Goal: Information Seeking & Learning: Learn about a topic

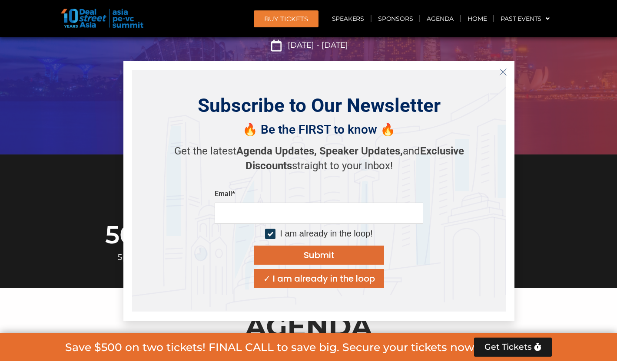
scroll to position [164, 0]
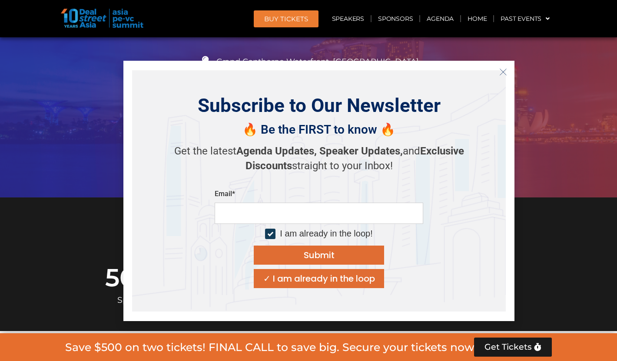
click at [502, 73] on line "Close" at bounding box center [503, 72] width 6 height 6
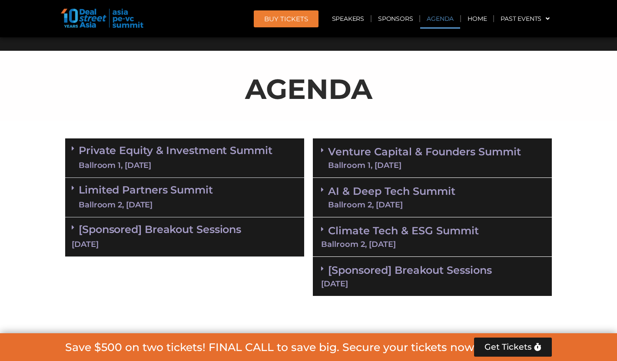
scroll to position [463, 0]
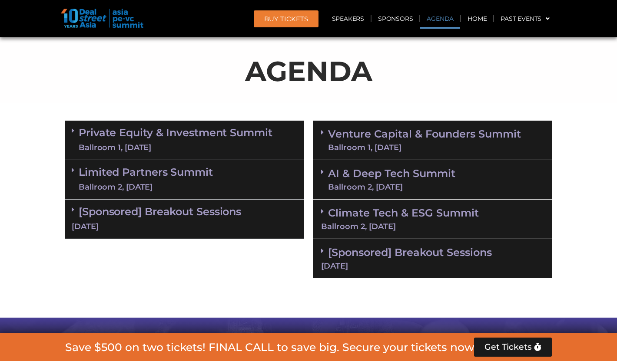
click at [250, 136] on link "Private Equity & Investment Summit Ballroom 1, [DATE]" at bounding box center [176, 140] width 194 height 26
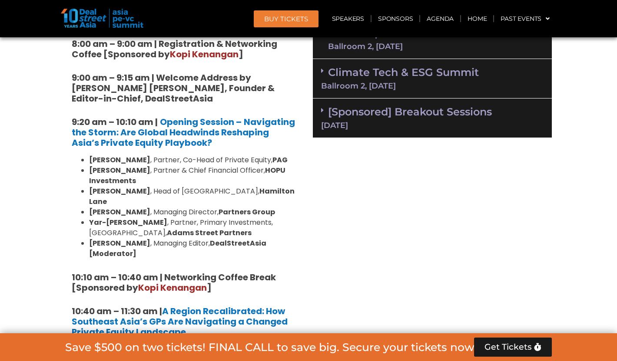
scroll to position [603, 0]
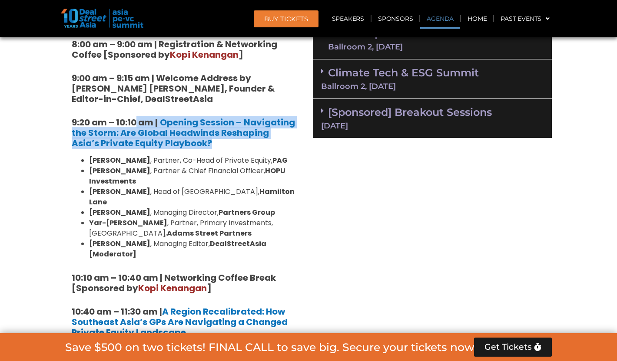
drag, startPoint x: 136, startPoint y: 122, endPoint x: 190, endPoint y: 139, distance: 56.2
click at [190, 139] on h5 "9:20 am – 10:10 am | Opening Session – Navigating the Storm: Are Global Headwin…" at bounding box center [185, 132] width 226 height 31
copy h5 "am | Opening Session – Navigating the Storm: Are Global Headwinds Reshaping Asi…"
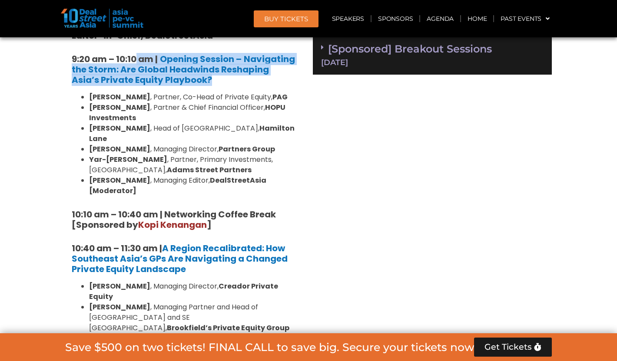
scroll to position [688, 0]
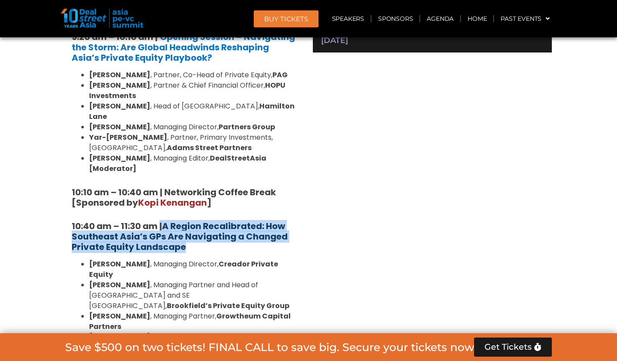
drag, startPoint x: 160, startPoint y: 205, endPoint x: 182, endPoint y: 222, distance: 28.1
click at [182, 222] on h5 "10:40 am – 11:30 am | A Region Recalibrated: How Southeast Asia’s GPs Are Navig…" at bounding box center [185, 236] width 226 height 31
copy h5 "| A Region Recalibrated: How Southeast Asia’s GPs Are Navigating a Changed Priv…"
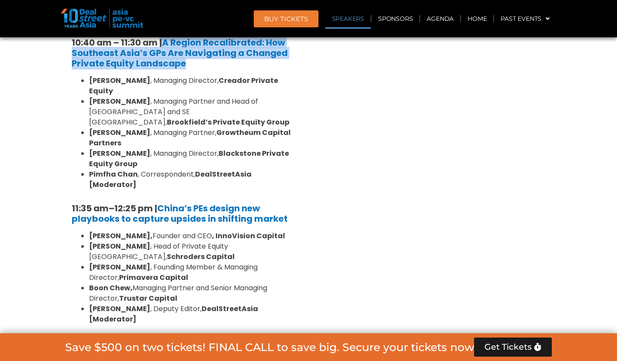
scroll to position [877, 0]
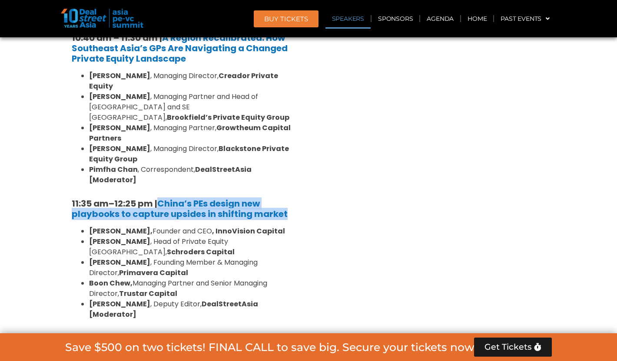
drag, startPoint x: 161, startPoint y: 158, endPoint x: 291, endPoint y: 173, distance: 131.6
click at [291, 198] on h5 "11:35 am – 12:25 pm | China’s PEs design new playbooks to capture upsides in sh…" at bounding box center [185, 208] width 226 height 21
copy h5 "China’s PEs design new playbooks to capture upsides in shifting market"
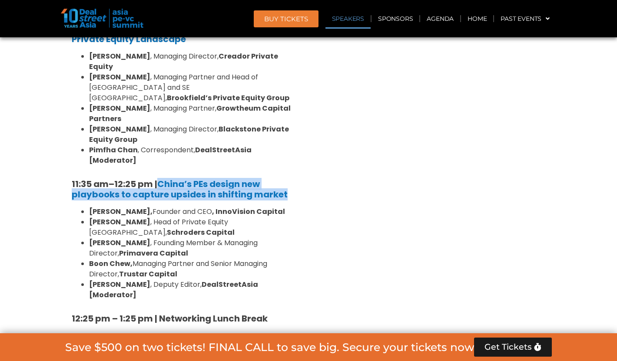
scroll to position [993, 0]
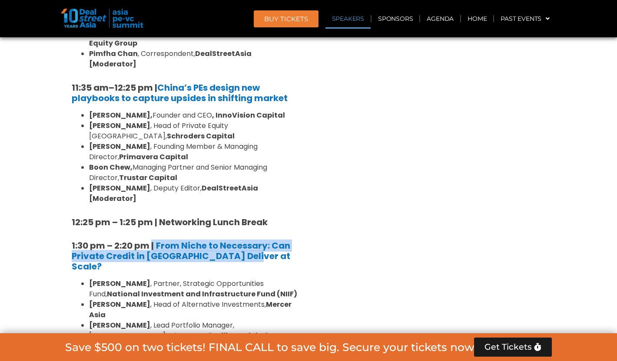
drag, startPoint x: 152, startPoint y: 179, endPoint x: 245, endPoint y: 191, distance: 93.2
click at [246, 241] on h5 "1:30 pm – 2:20 pm | From Niche to Necessary: Can Private Credit in [GEOGRAPHIC_…" at bounding box center [185, 256] width 226 height 31
copy h5 "| From Niche to Necessary: Can Private Credit in [GEOGRAPHIC_DATA] Deliver at S…"
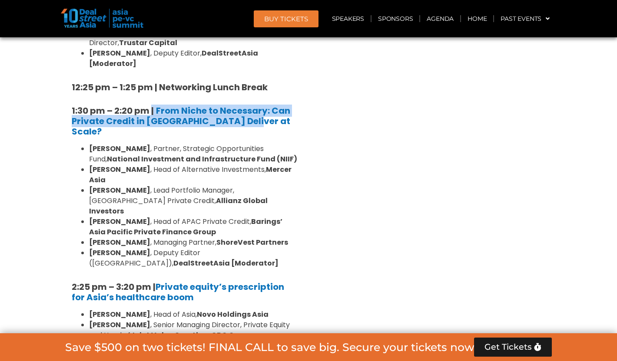
scroll to position [1193, 0]
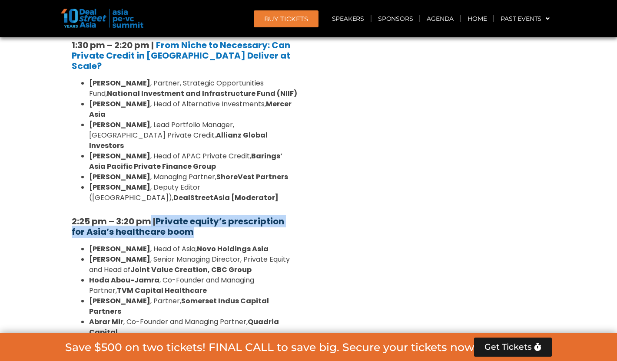
drag, startPoint x: 152, startPoint y: 122, endPoint x: 189, endPoint y: 136, distance: 39.4
click at [191, 216] on h5 "2:25 pm – 3:20 pm | Private equity’s prescription for Asia’s healthcare boom" at bounding box center [185, 226] width 226 height 21
copy h5 "| Private equity’s prescription for Asia’s healthcare boom"
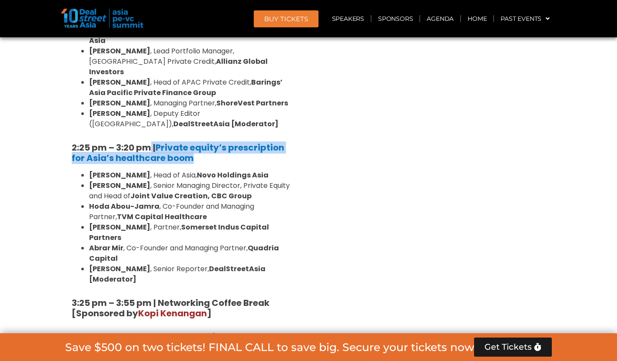
scroll to position [1312, 0]
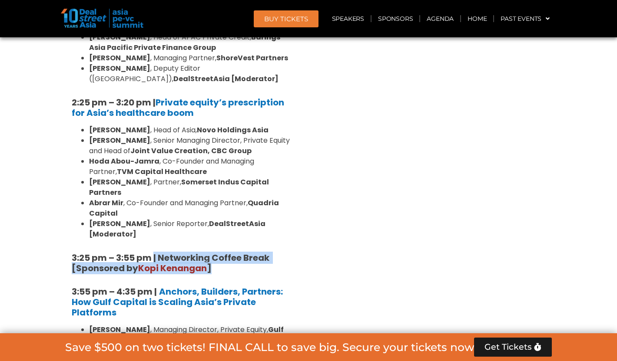
drag, startPoint x: 154, startPoint y: 141, endPoint x: 230, endPoint y: 156, distance: 77.0
click at [230, 253] on h5 "3:25 pm – 3:55 pm | Networking Coffee Break [Sponsored by [PERSON_NAME] ]" at bounding box center [185, 263] width 226 height 21
copy strong "| Networking Coffee Break [Sponsored by [PERSON_NAME] ]"
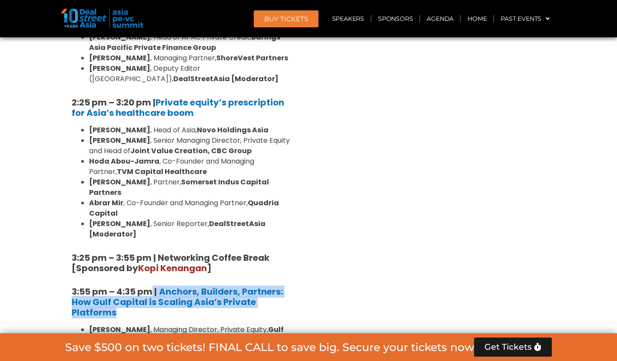
drag, startPoint x: 152, startPoint y: 173, endPoint x: 165, endPoint y: 195, distance: 25.3
click at [165, 287] on h5 "3:55 pm – 4:35 pm | Anchors, Builders, Partners: How Gulf Capital is Scaling As…" at bounding box center [185, 302] width 226 height 31
copy h5 "| Anchors, Builders, Partners: How Gulf Capital is Scaling Asia’s Private Platf…"
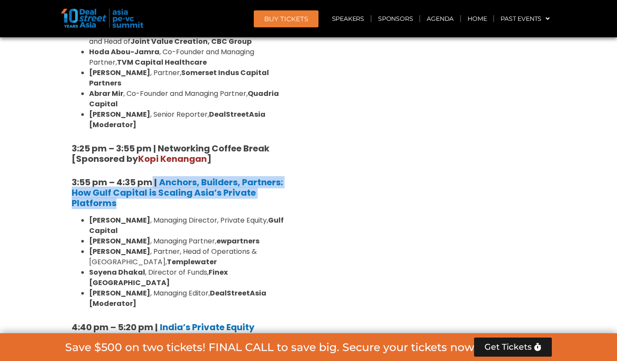
scroll to position [1466, 0]
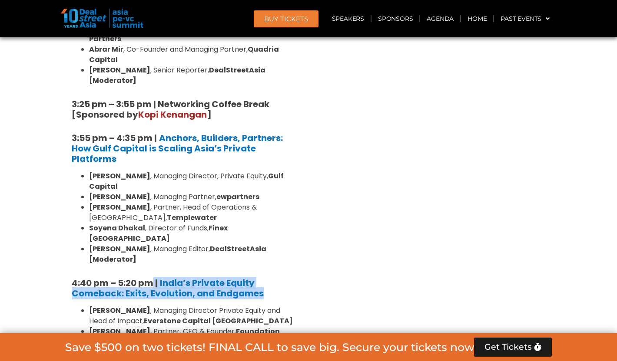
drag, startPoint x: 154, startPoint y: 143, endPoint x: 263, endPoint y: 155, distance: 109.7
click at [263, 278] on h5 "4:40 pm – 5:20 pm | India’s Private Equity Comeback: Exits, Evolution, and Endg…" at bounding box center [185, 288] width 226 height 21
copy h5 "| India’s Private Equity Comeback: Exits, Evolution, and Endgames"
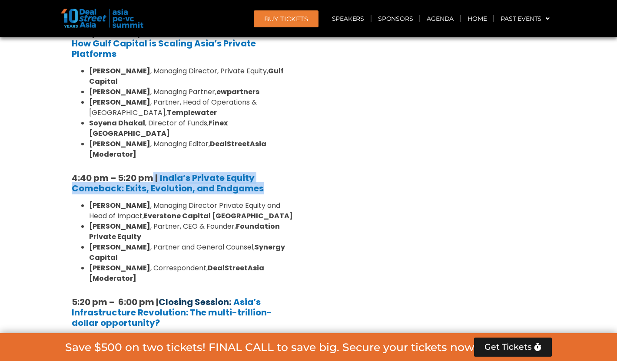
scroll to position [1572, 0]
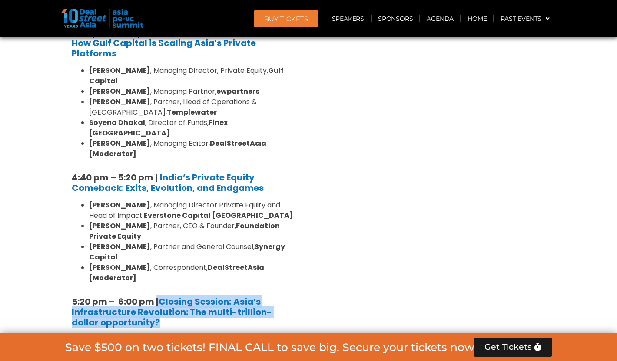
drag, startPoint x: 156, startPoint y: 163, endPoint x: 149, endPoint y: 192, distance: 29.5
copy div "| Closing Session: Asia’s Infrastructure Revolution: The multi-trillion-dollar …"
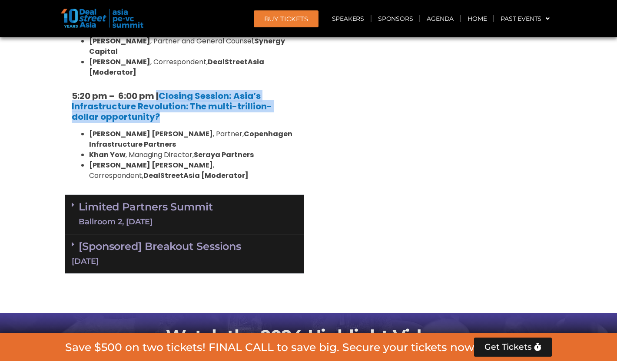
scroll to position [1696, 0]
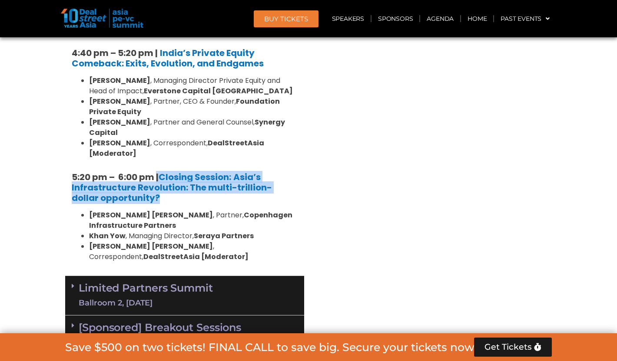
click at [176, 283] on link "Limited Partners [GEOGRAPHIC_DATA] 2, [DATE]" at bounding box center [146, 296] width 134 height 26
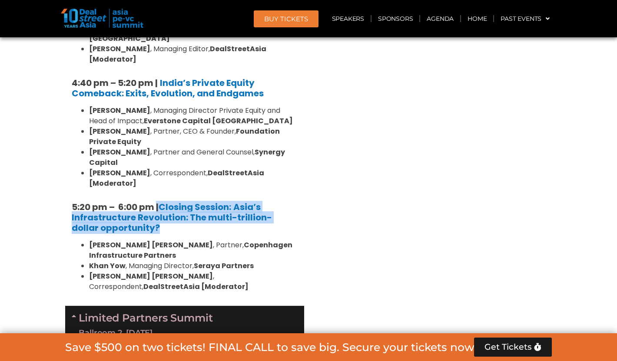
scroll to position [1642, 0]
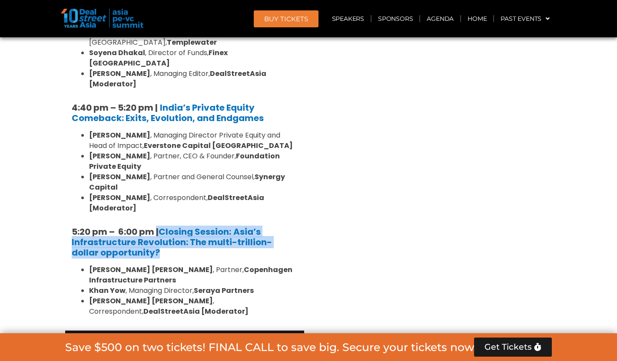
click at [170, 337] on link "Limited Partners [GEOGRAPHIC_DATA] 2, [DATE]" at bounding box center [146, 350] width 134 height 26
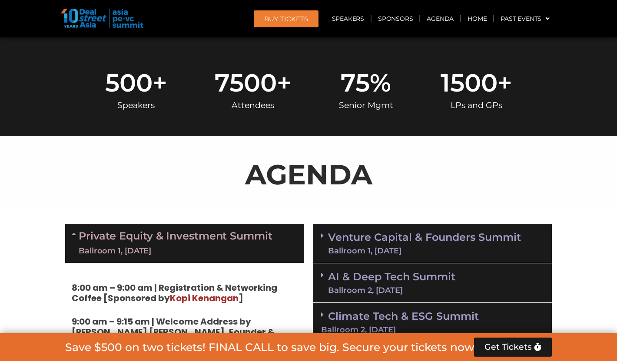
scroll to position [415, 0]
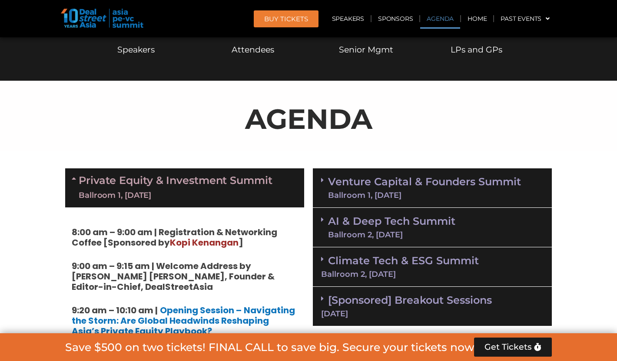
click at [183, 182] on link "Private Equity & Investment Summit Ballroom 1, [DATE]" at bounding box center [176, 188] width 194 height 26
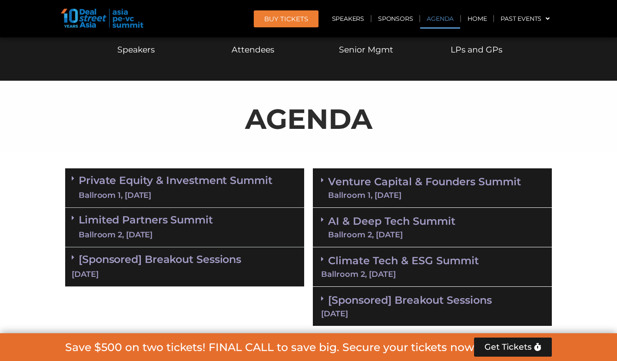
click at [352, 174] on div "Venture Capital & Founders​ Summit Ballroom 1, [DATE]" at bounding box center [432, 189] width 239 height 40
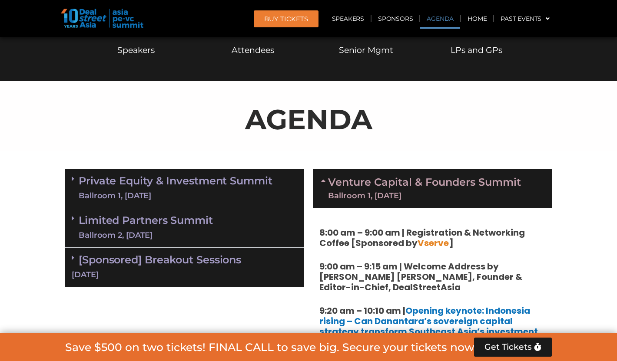
scroll to position [417, 0]
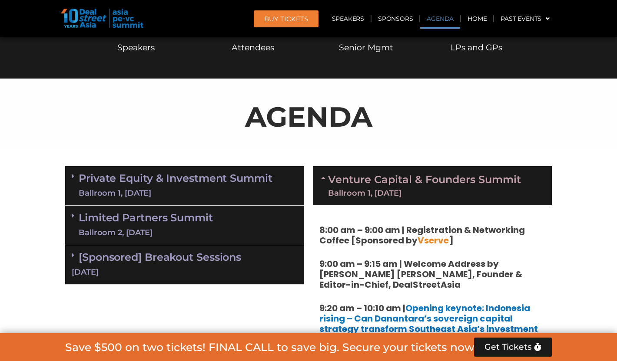
click at [376, 184] on link "Venture Capital & Founders​ Summit Ballroom 1, [DATE]" at bounding box center [424, 186] width 193 height 23
